Goal: Information Seeking & Learning: Find specific fact

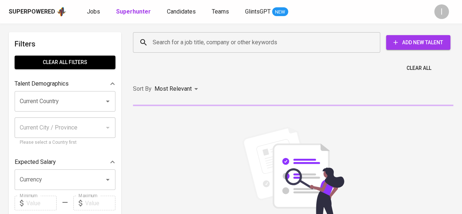
click at [266, 51] on div "Search for a job title, company or other keywords" at bounding box center [256, 42] width 247 height 20
click at [263, 46] on input "Search for a job title, company or other keywords" at bounding box center [258, 42] width 215 height 14
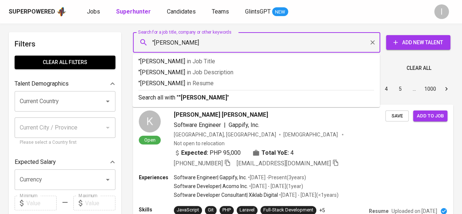
type input ""Anas Nasrullah""
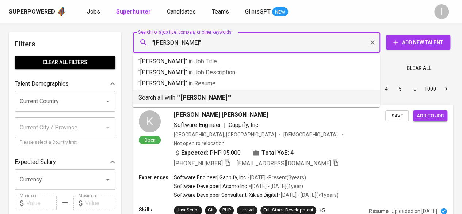
click at [266, 102] on p "Search all with " "Anas Nasrullah" "" at bounding box center [257, 97] width 236 height 9
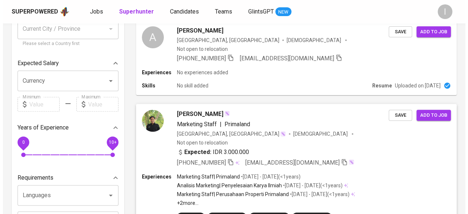
scroll to position [110, 0]
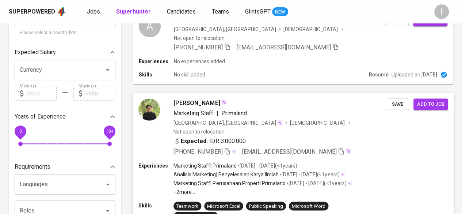
click at [259, 109] on div "Marketing Staff | Primaland" at bounding box center [280, 113] width 212 height 9
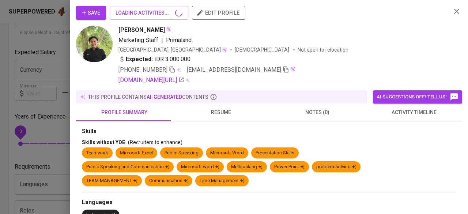
click at [150, 95] on div "Save LOADING ACTIVITIES... edit profile Nasrulloh Anas Marketing Staff | Primal…" at bounding box center [234, 107] width 468 height 214
click at [102, 43] on img at bounding box center [94, 44] width 37 height 37
click at [87, 51] on img at bounding box center [94, 44] width 37 height 37
click at [92, 48] on img at bounding box center [94, 44] width 37 height 37
click at [93, 47] on img at bounding box center [94, 44] width 37 height 37
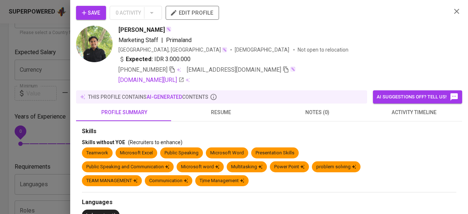
click at [93, 47] on img at bounding box center [94, 44] width 37 height 37
drag, startPoint x: 392, startPoint y: 0, endPoint x: 275, endPoint y: 81, distance: 142.5
click at [278, 79] on div "linkedin.com/in/nasrulloh-ali-93aab22a9" at bounding box center [281, 80] width 327 height 9
click at [46, 76] on div at bounding box center [234, 107] width 468 height 214
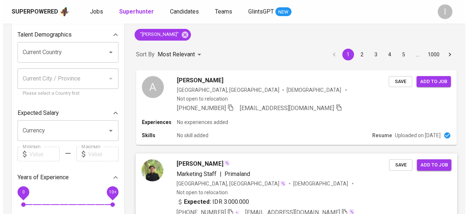
scroll to position [0, 0]
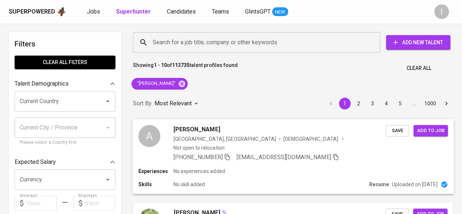
click at [335, 153] on div "+62 822-4987-6556 anasrullah89@gmail.com" at bounding box center [280, 157] width 212 height 9
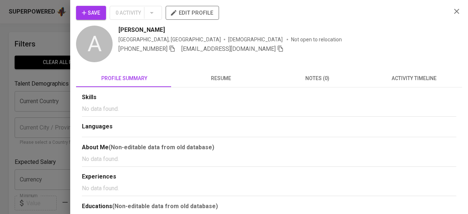
scroll to position [17, 0]
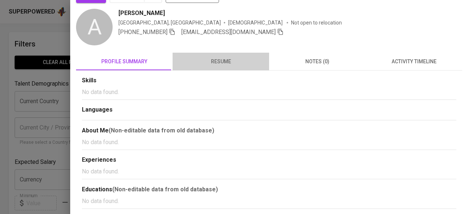
click at [227, 55] on button "resume" at bounding box center [220, 62] width 96 height 18
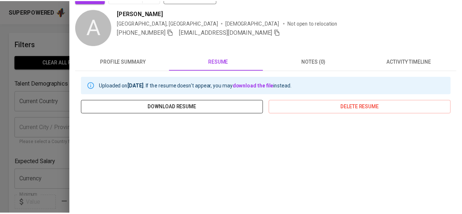
scroll to position [126, 0]
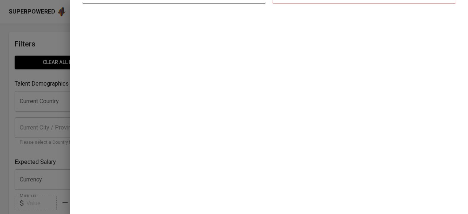
click at [38, 86] on div at bounding box center [234, 107] width 468 height 214
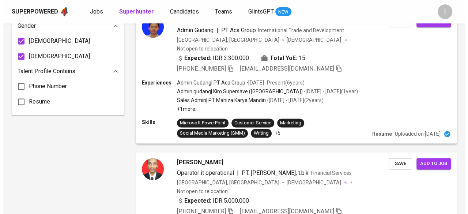
scroll to position [475, 0]
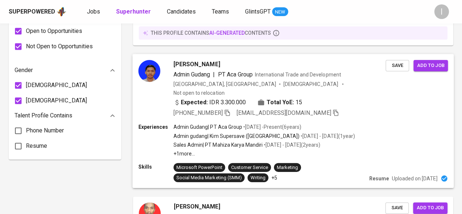
click at [377, 98] on div "Expected: IDR 3.300.000 Total YoE: 15" at bounding box center [280, 103] width 212 height 11
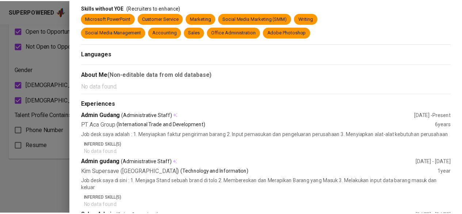
scroll to position [0, 0]
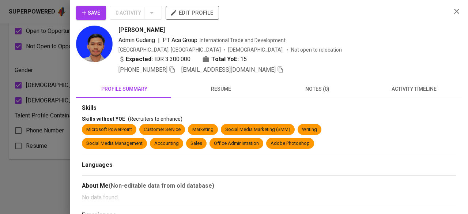
click at [236, 92] on span "resume" at bounding box center [221, 88] width 88 height 9
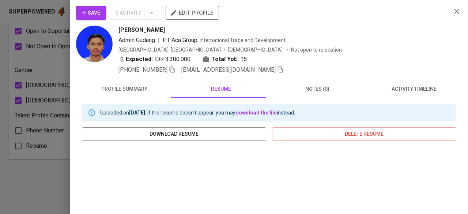
click at [49, 155] on div at bounding box center [234, 107] width 468 height 214
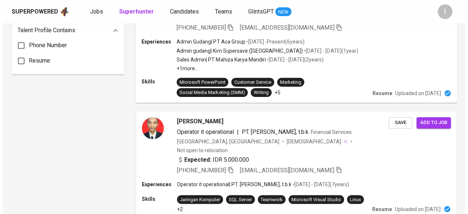
scroll to position [548, 0]
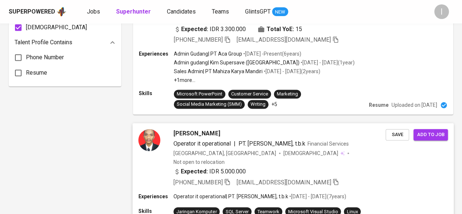
click at [337, 178] on div "+62 878-0970-3900 anas.nasrul02@gmail.com" at bounding box center [280, 182] width 212 height 9
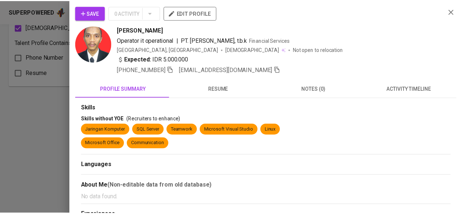
scroll to position [94, 0]
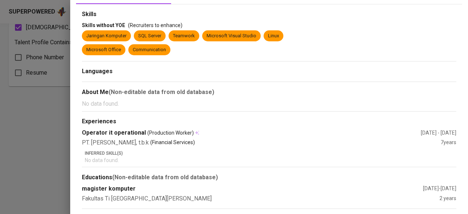
click at [44, 108] on div at bounding box center [234, 107] width 468 height 214
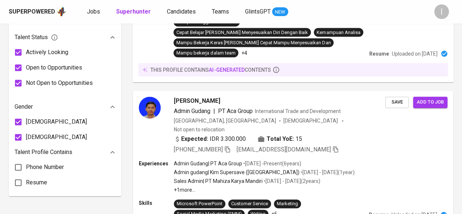
scroll to position [219, 0]
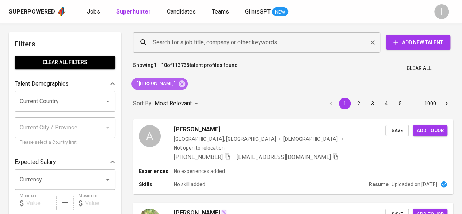
drag, startPoint x: 178, startPoint y: 84, endPoint x: 198, endPoint y: 43, distance: 46.1
click at [178, 84] on icon at bounding box center [182, 84] width 8 height 8
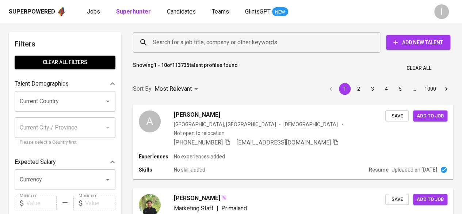
click at [198, 43] on input "Search for a job title, company or other keywords" at bounding box center [258, 42] width 215 height 14
click at [174, 44] on input "Search for a job title, company or other keywords" at bounding box center [258, 42] width 215 height 14
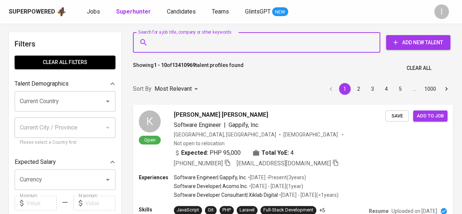
paste input "iryani.maulani@yahoo.com"
type input "iryani.maulani@yahoo.com"
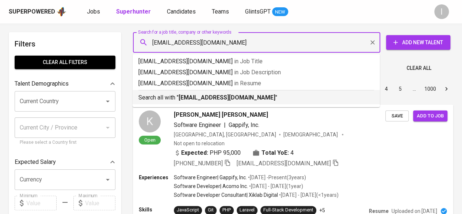
click at [220, 96] on b "iryani.maulani@yahoo.com" at bounding box center [227, 97] width 97 height 7
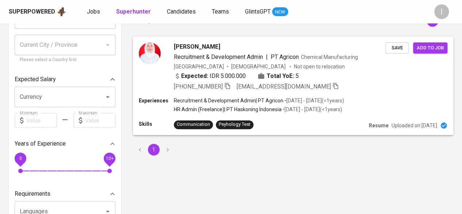
scroll to position [73, 0]
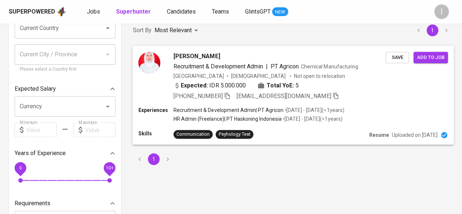
click at [225, 95] on span "+62 812-9522-5295" at bounding box center [202, 95] width 57 height 9
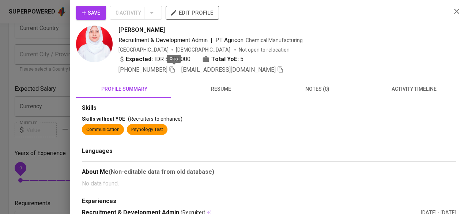
click at [175, 68] on icon "button" at bounding box center [172, 69] width 7 height 7
click at [454, 11] on icon "button" at bounding box center [456, 11] width 5 height 5
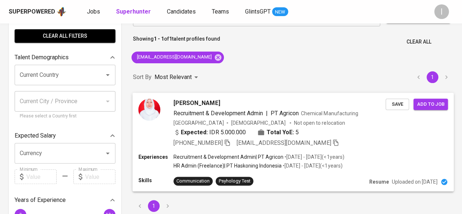
scroll to position [0, 0]
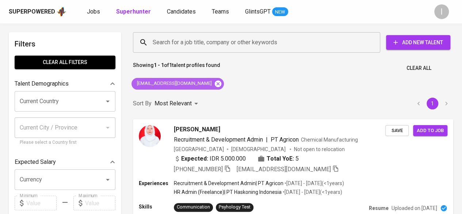
click at [215, 86] on icon at bounding box center [218, 83] width 7 height 7
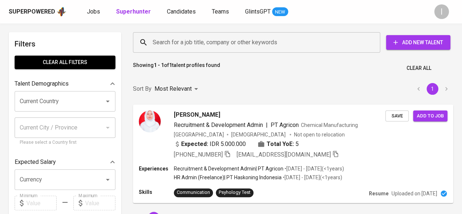
click at [249, 44] on input "Search for a job title, company or other keywords" at bounding box center [258, 42] width 215 height 14
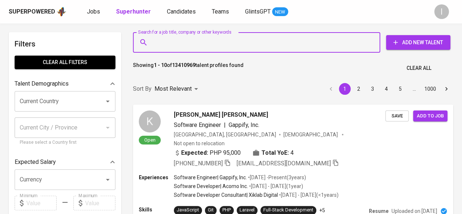
paste input "Andriawan Cahaya Putra"
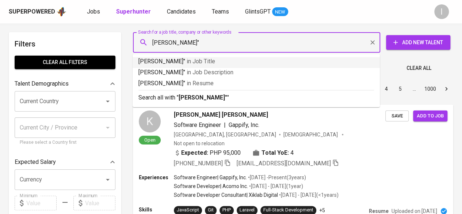
click at [151, 43] on div "Andriawan Cahaya Putra" Search for a job title, company or other keywords" at bounding box center [256, 42] width 247 height 20
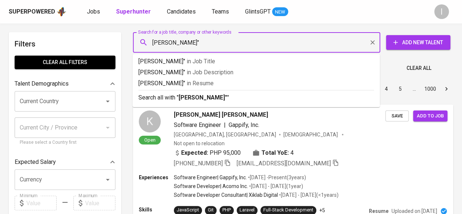
click at [153, 40] on input "Andriawan Cahaya Putra"" at bounding box center [258, 42] width 215 height 14
type input ""Andriawan Cahaya Putra""
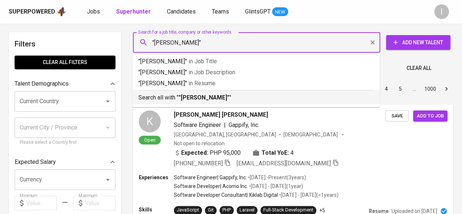
click at [213, 98] on b ""Andriawan Cahaya Putra"" at bounding box center [204, 97] width 51 height 7
click at [234, 98] on div "Sort By Most Relevant MOST_RELEVANT 1 2 3 4 5 … 1000" at bounding box center [293, 89] width 329 height 22
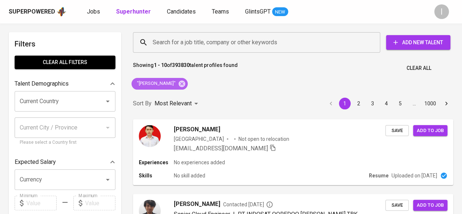
click at [188, 88] on div ""Andriawan Cahaya Putra"" at bounding box center [160, 84] width 56 height 12
click at [185, 85] on icon at bounding box center [182, 83] width 7 height 7
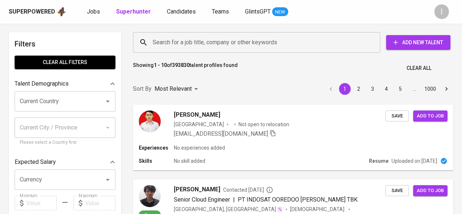
click at [209, 39] on input "Search for a job title, company or other keywords" at bounding box center [258, 42] width 215 height 14
click at [219, 43] on input "Search for a job title, company or other keywords" at bounding box center [258, 42] width 215 height 14
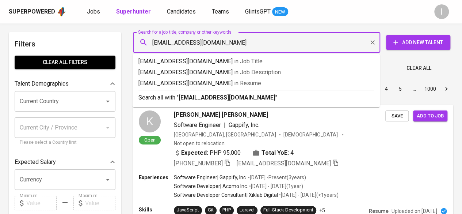
type input "[EMAIL_ADDRESS][DOMAIN_NAME]"
click at [237, 99] on b "[EMAIL_ADDRESS][DOMAIN_NAME]" at bounding box center [227, 97] width 97 height 7
click at [237, 99] on div "Sort By Most Relevant MOST_RELEVANT 1 2 3 4 5 … 1000" at bounding box center [293, 89] width 329 height 22
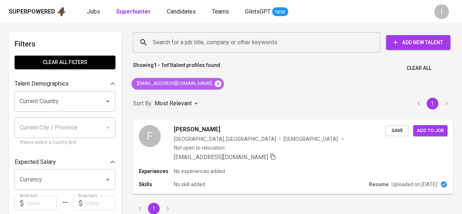
click at [215, 84] on icon at bounding box center [218, 83] width 7 height 7
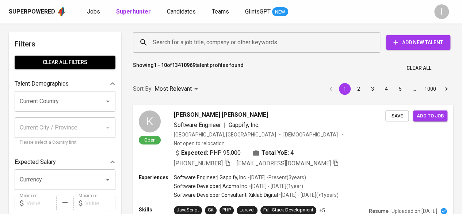
click at [250, 37] on input "Search for a job title, company or other keywords" at bounding box center [258, 42] width 215 height 14
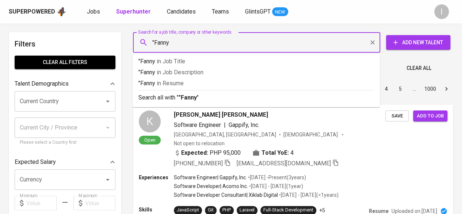
type input ""Fanny"
